Goal: Obtain resource: Download file/media

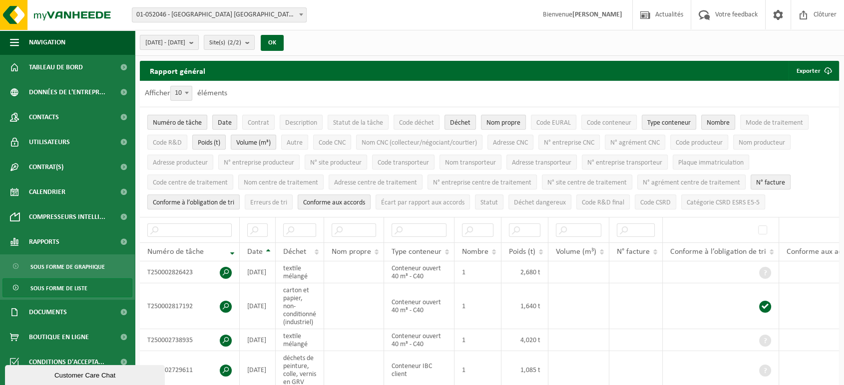
click at [199, 43] on button "[DATE] - [DATE]" at bounding box center [169, 42] width 59 height 15
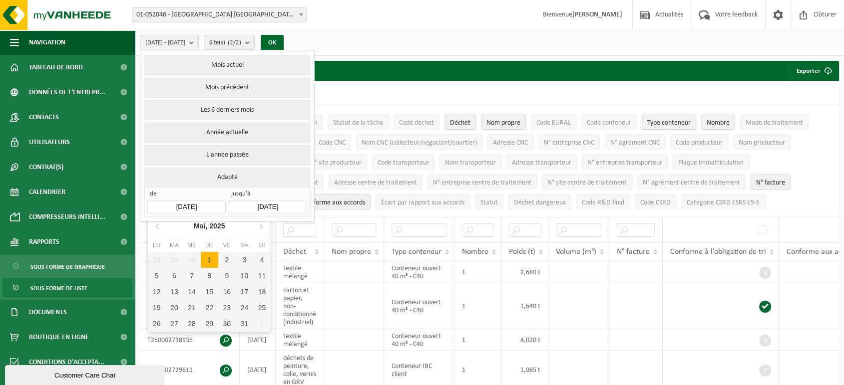
click at [197, 205] on input "[DATE]" at bounding box center [186, 206] width 78 height 13
click at [261, 226] on icon at bounding box center [261, 226] width 16 height 16
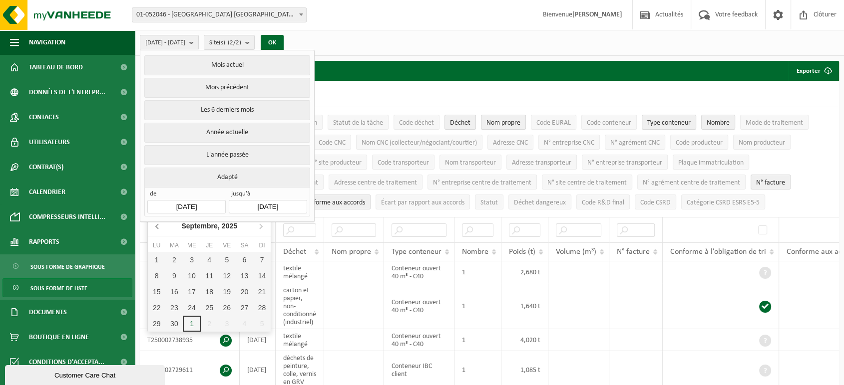
click at [156, 226] on icon at bounding box center [158, 226] width 16 height 16
click at [224, 257] on div "1" at bounding box center [226, 260] width 17 height 16
type input "[DATE]"
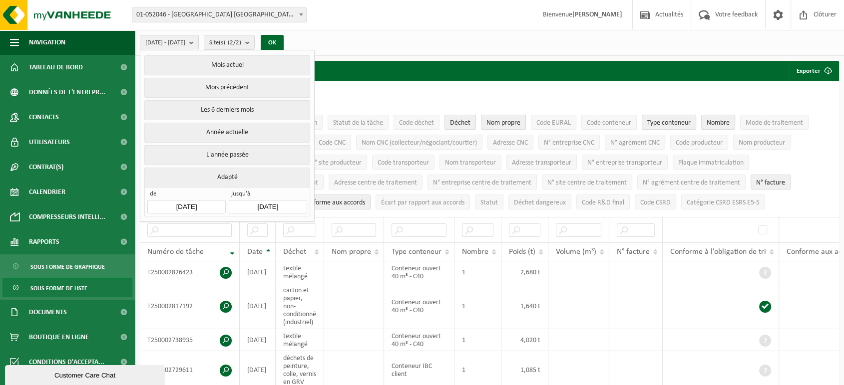
click at [291, 203] on input "[DATE]" at bounding box center [268, 206] width 78 height 13
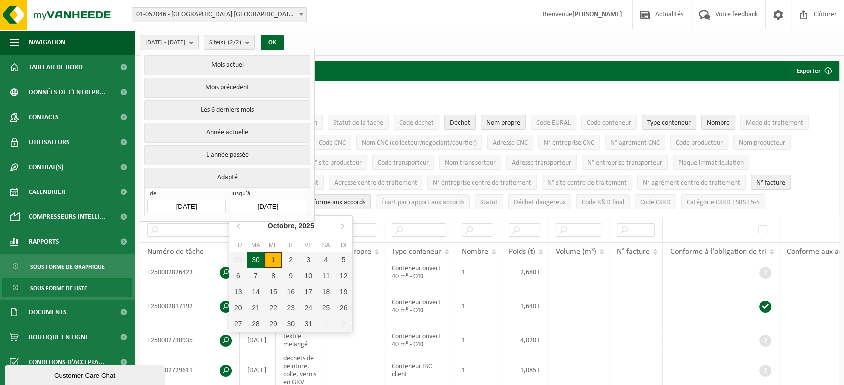
click at [255, 260] on div "30" at bounding box center [255, 260] width 17 height 16
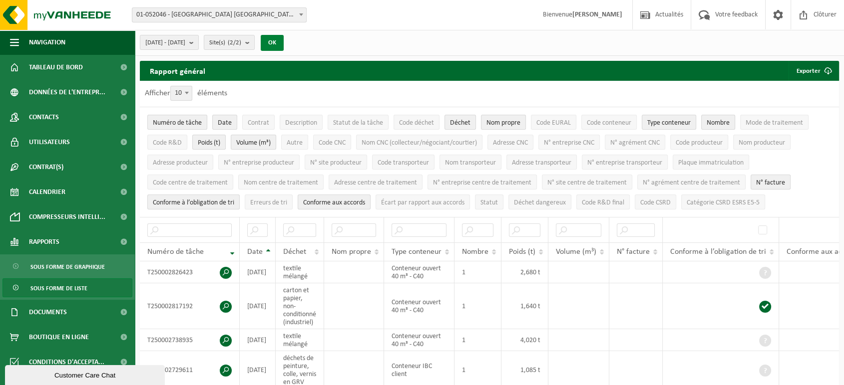
click at [284, 38] on button "OK" at bounding box center [272, 43] width 23 height 16
click at [812, 70] on button "Exporter" at bounding box center [812, 71] width 49 height 20
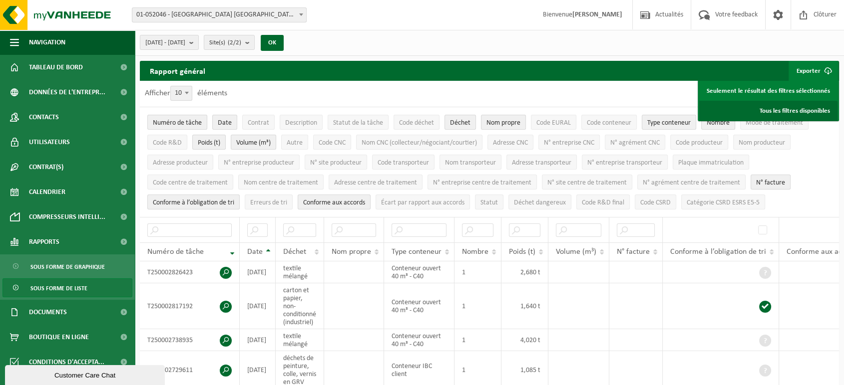
click at [771, 111] on link "Tous les filtres disponibles" at bounding box center [768, 111] width 138 height 20
